Goal: Information Seeking & Learning: Understand process/instructions

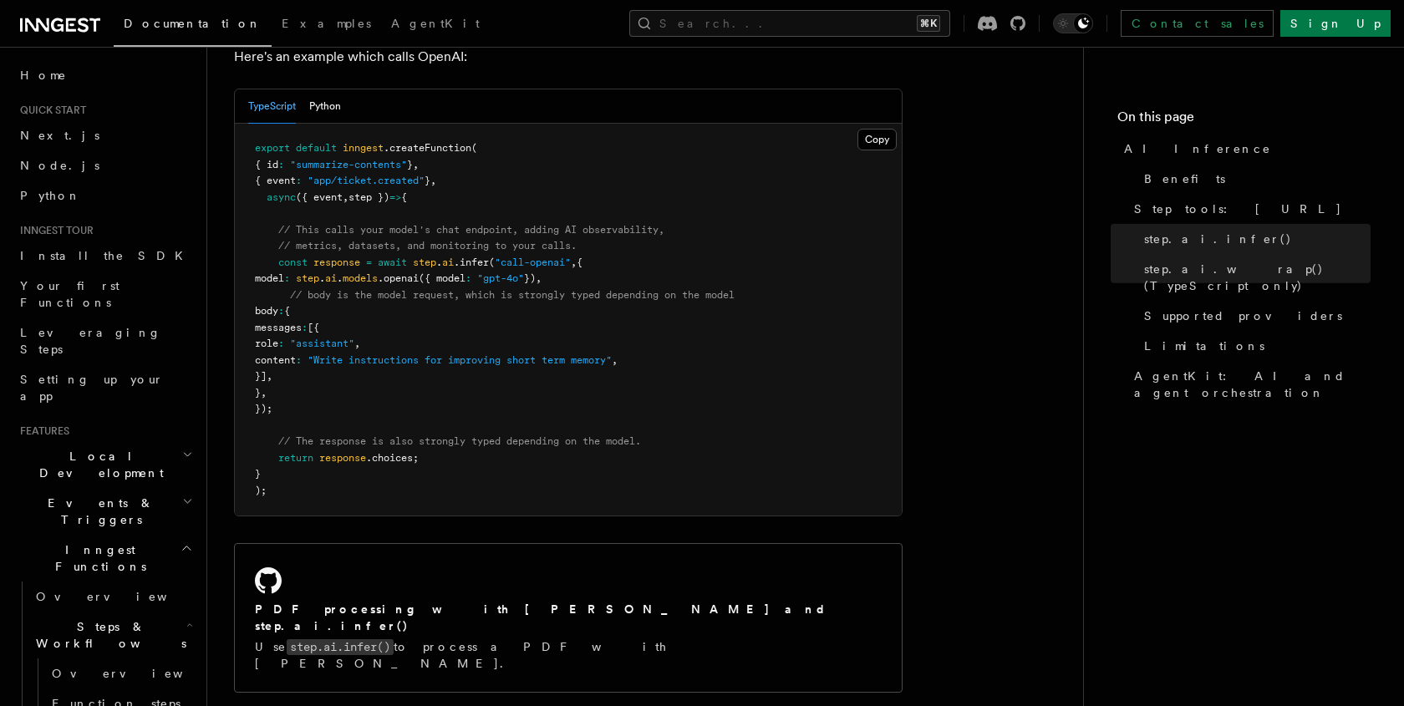
scroll to position [970, 0]
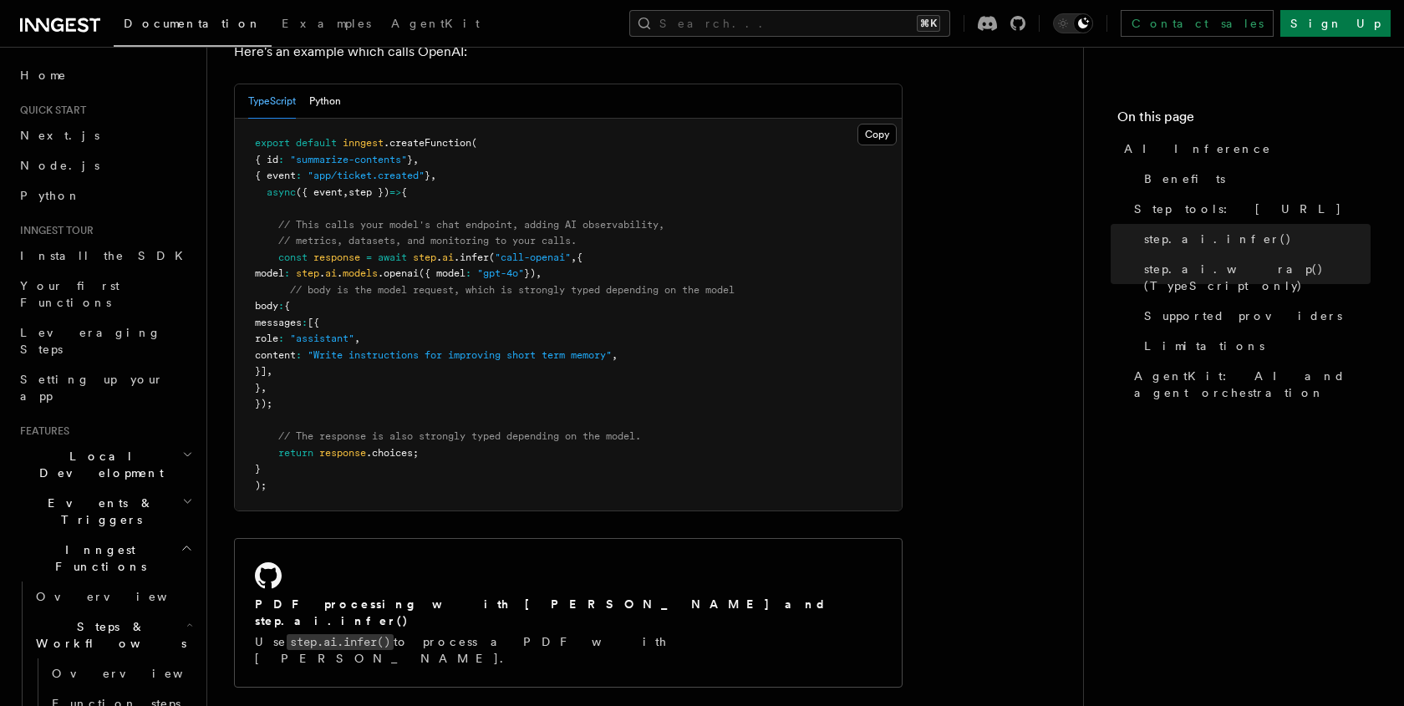
click at [480, 252] on span ".infer" at bounding box center [471, 258] width 35 height 12
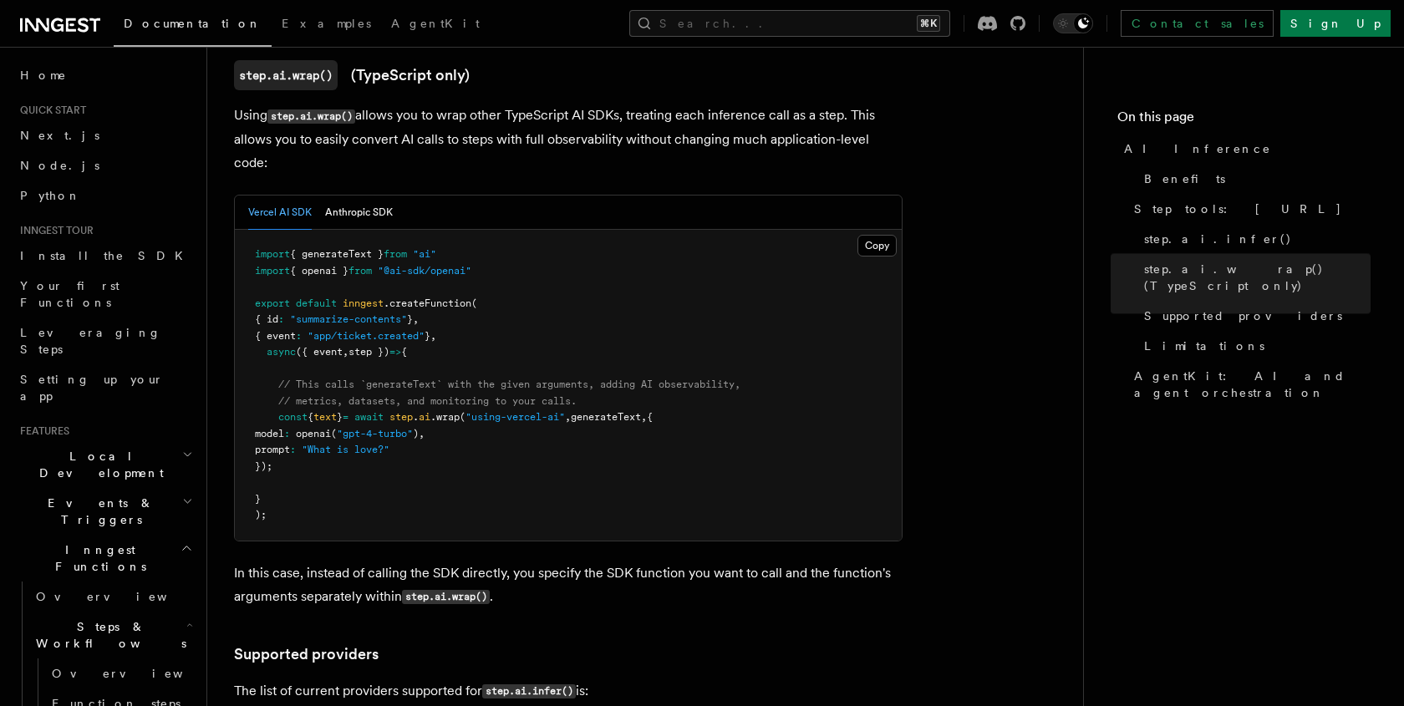
scroll to position [1639, 0]
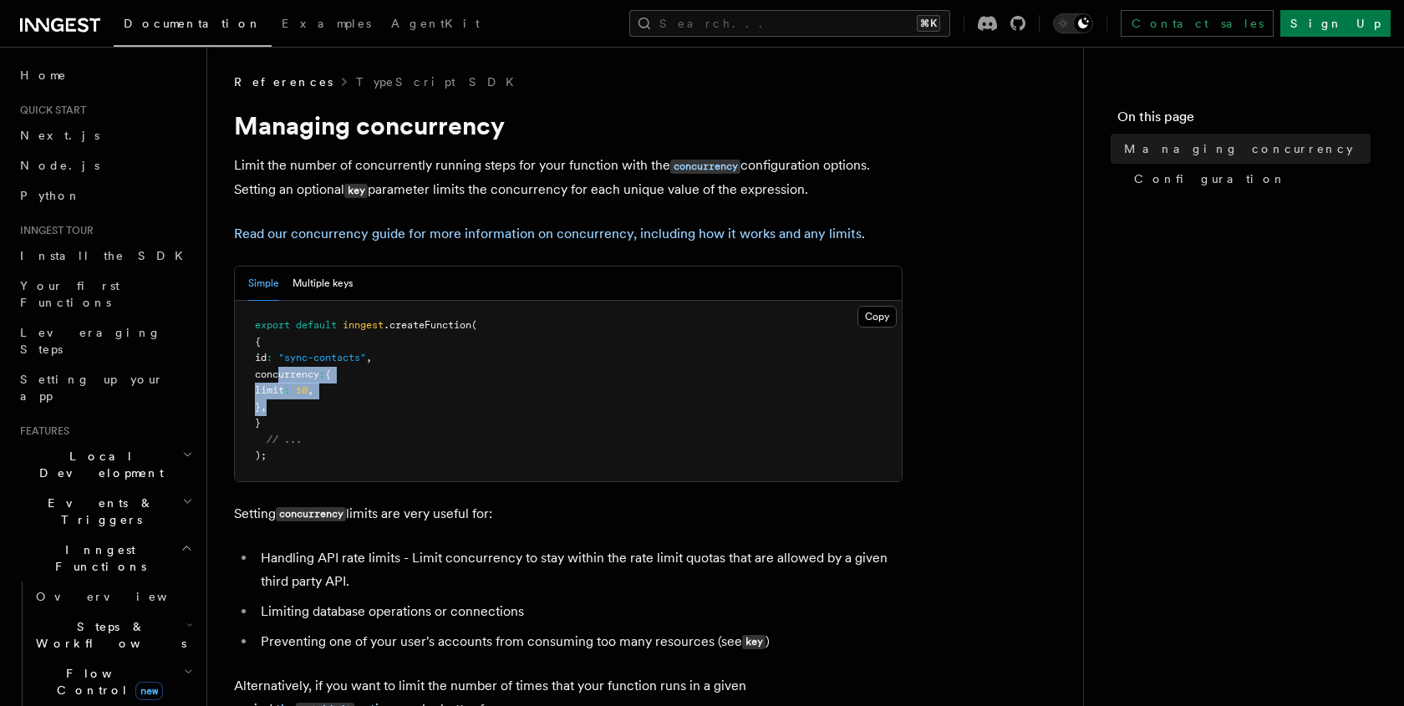
drag, startPoint x: 293, startPoint y: 410, endPoint x: 281, endPoint y: 380, distance: 32.6
click at [281, 380] on pre "export default inngest .createFunction ( { id : "sync-contacts" , concurrency :…" at bounding box center [568, 391] width 667 height 180
click at [474, 437] on pre "export default inngest .createFunction ( { id : "sync-contacts" , concurrency :…" at bounding box center [568, 391] width 667 height 180
click at [334, 287] on button "Multiple keys" at bounding box center [322, 284] width 60 height 34
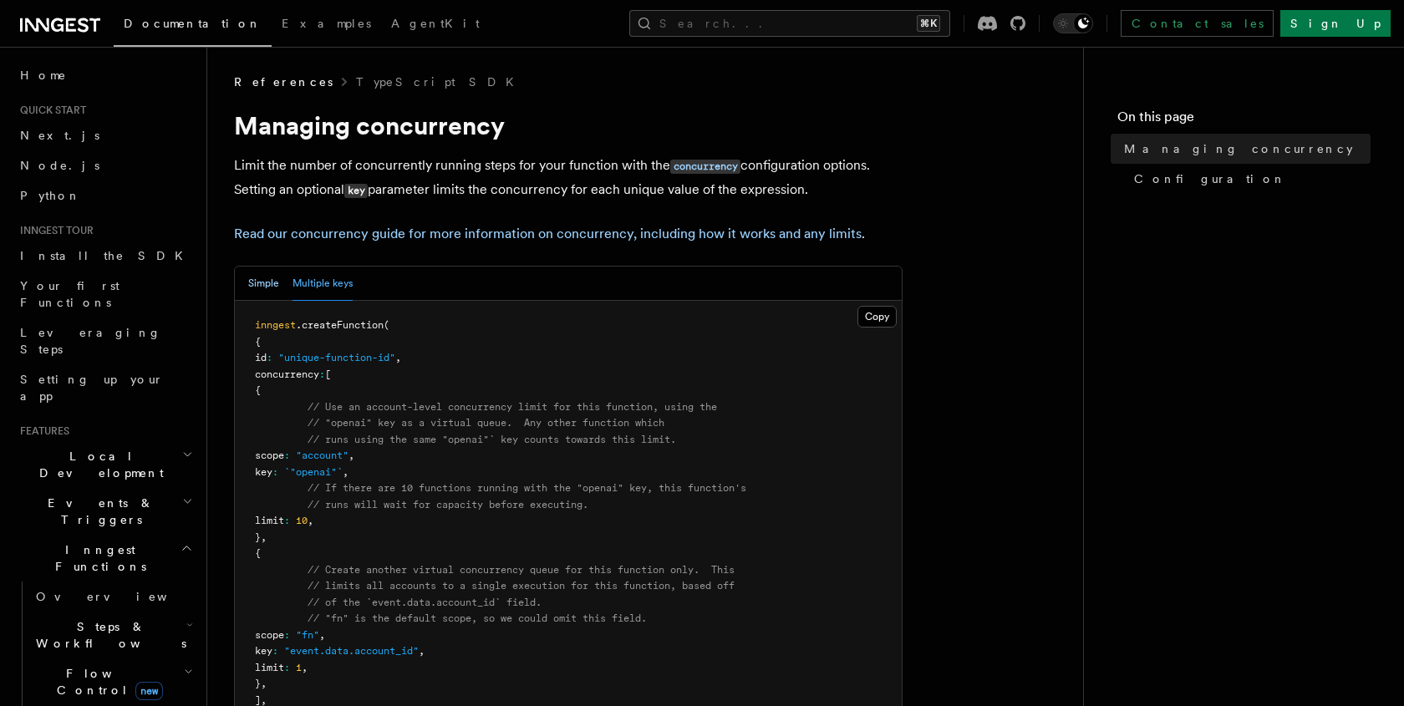
click at [268, 288] on button "Simple" at bounding box center [263, 284] width 31 height 34
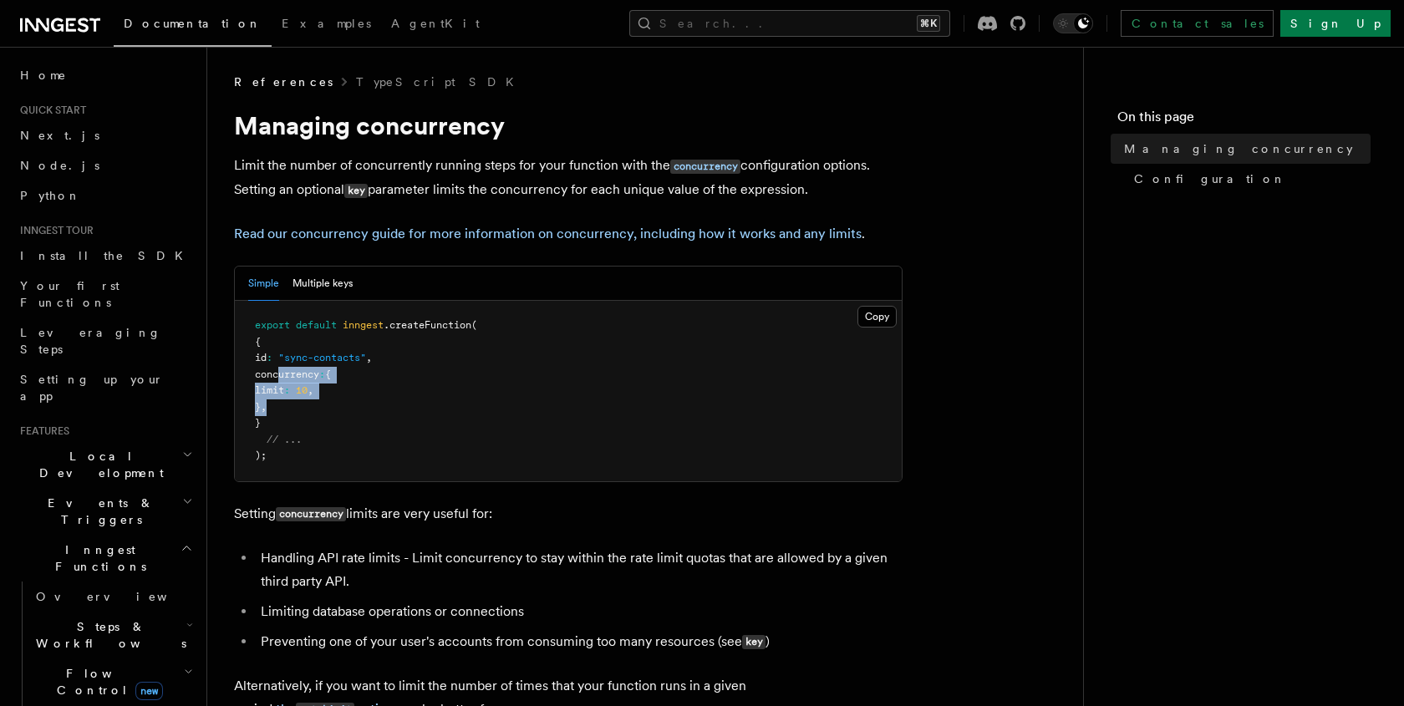
drag, startPoint x: 299, startPoint y: 408, endPoint x: 280, endPoint y: 379, distance: 35.0
click at [280, 379] on pre "export default inngest .createFunction ( { id : "sync-contacts" , concurrency :…" at bounding box center [568, 391] width 667 height 180
copy code "concurrency : { limit : 10 , } ,"
